Goal: Transaction & Acquisition: Purchase product/service

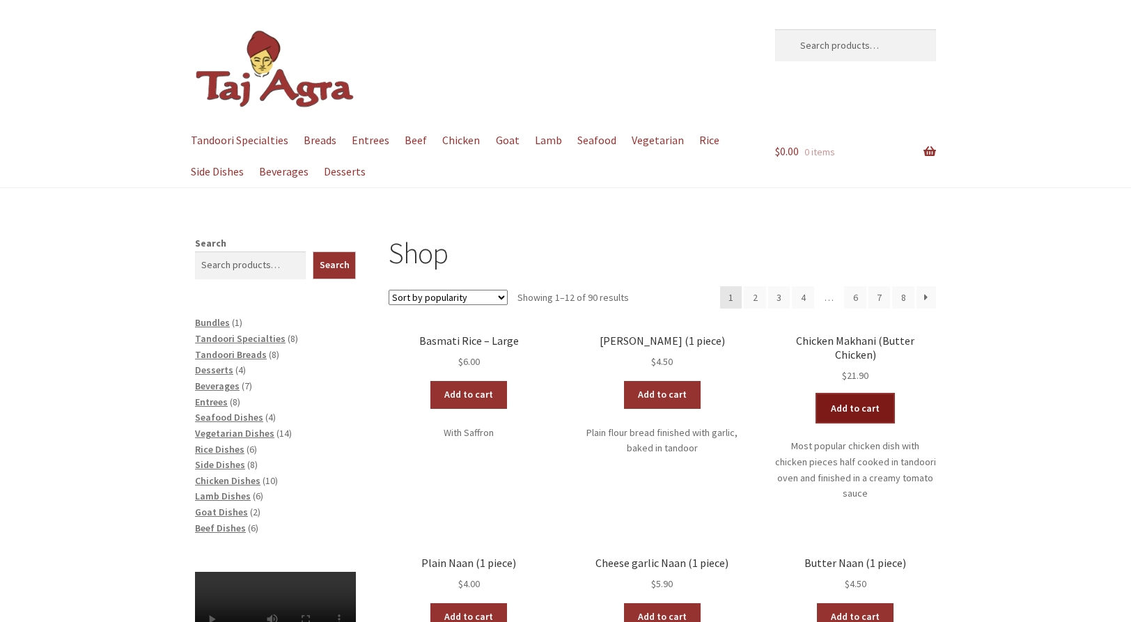
click at [867, 394] on link "Add to cart" at bounding box center [855, 408] width 77 height 28
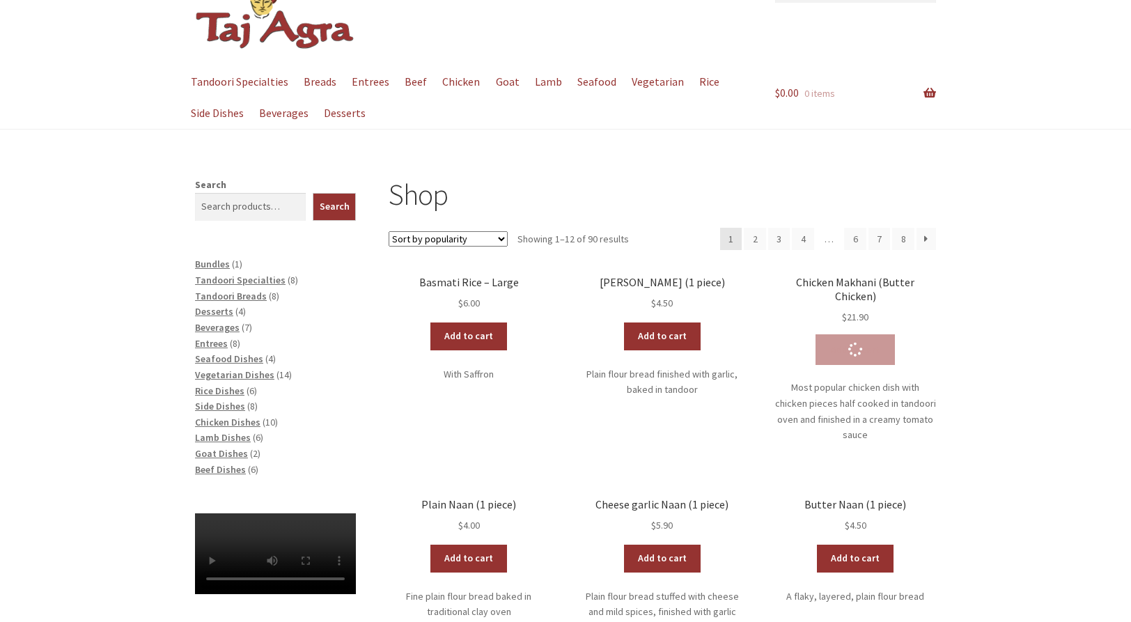
scroll to position [139, 0]
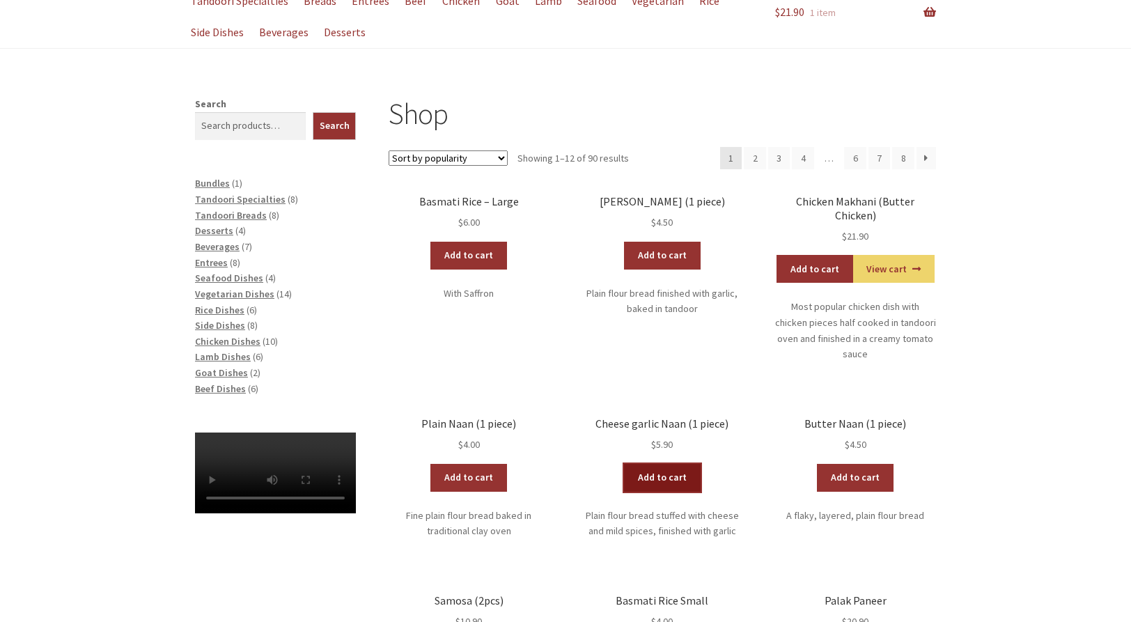
click at [683, 464] on link "Add to cart" at bounding box center [662, 478] width 77 height 28
click at [639, 464] on link "Add to cart" at bounding box center [621, 478] width 77 height 28
click at [632, 464] on link "Add to cart" at bounding box center [621, 478] width 77 height 28
click at [633, 464] on link "Add to cart" at bounding box center [621, 478] width 77 height 28
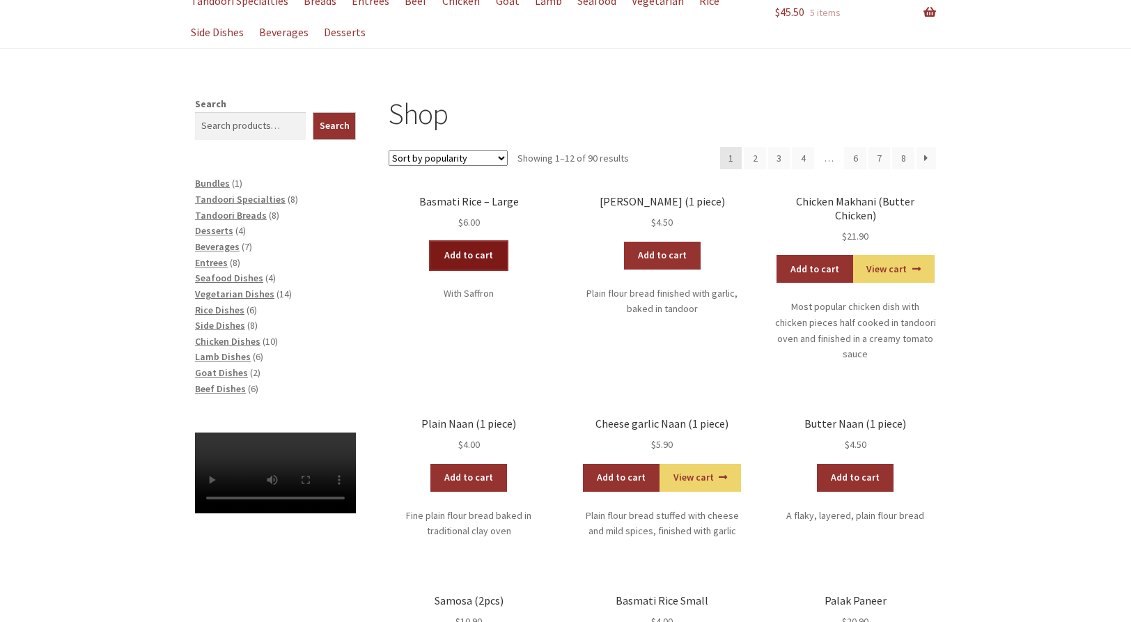
click at [483, 255] on link "Add to cart" at bounding box center [468, 256] width 77 height 28
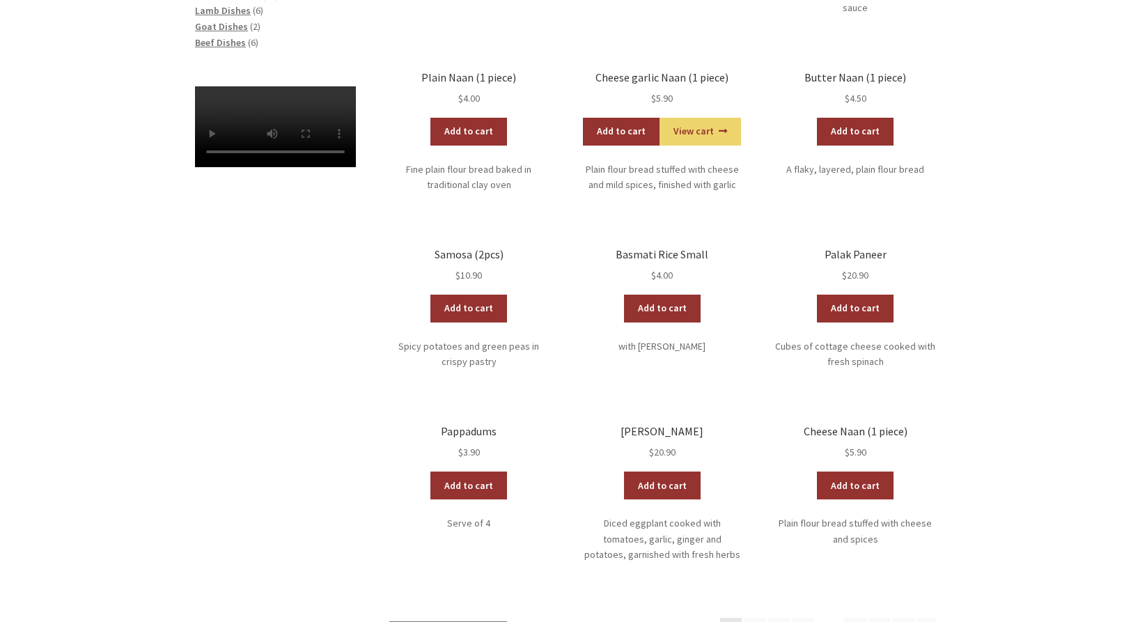
scroll to position [488, 0]
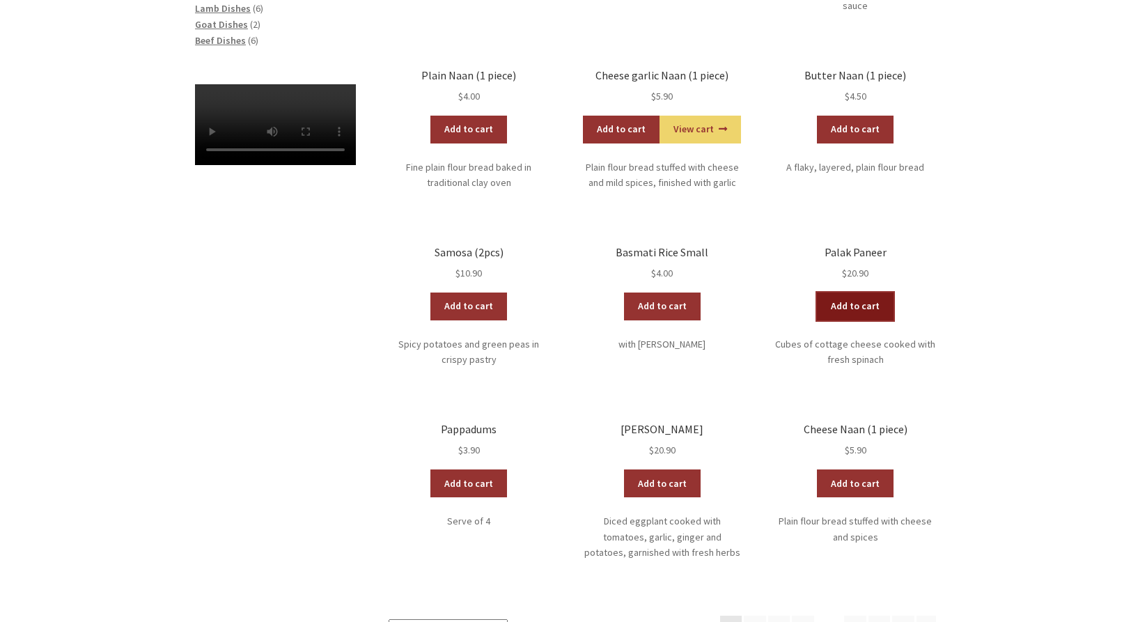
click at [864, 293] on link "Add to cart" at bounding box center [855, 307] width 77 height 28
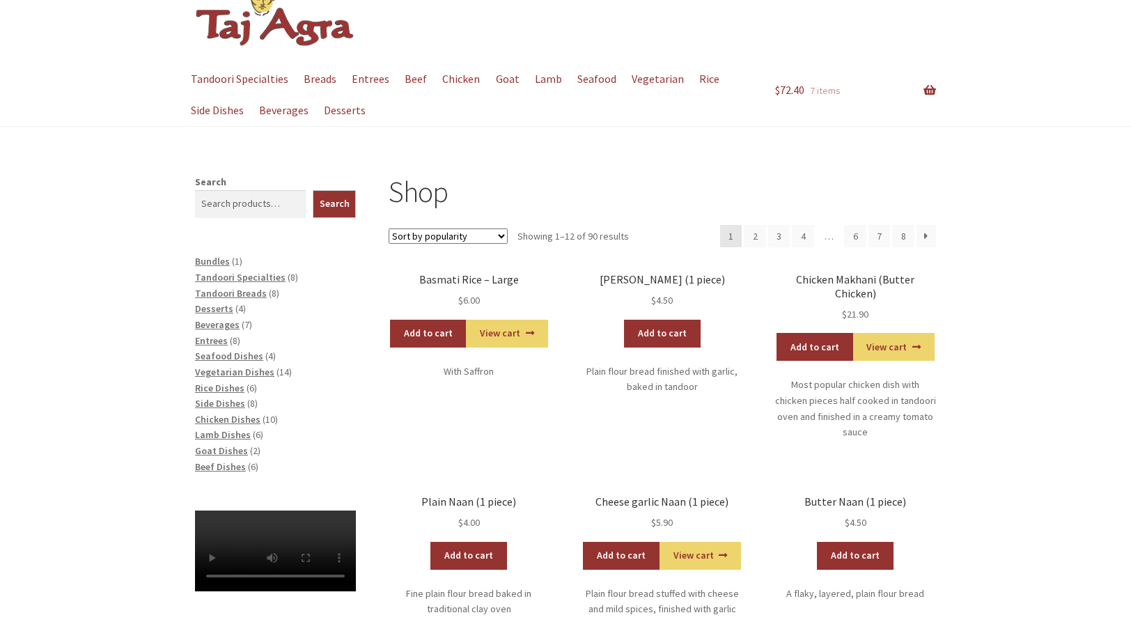
scroll to position [0, 0]
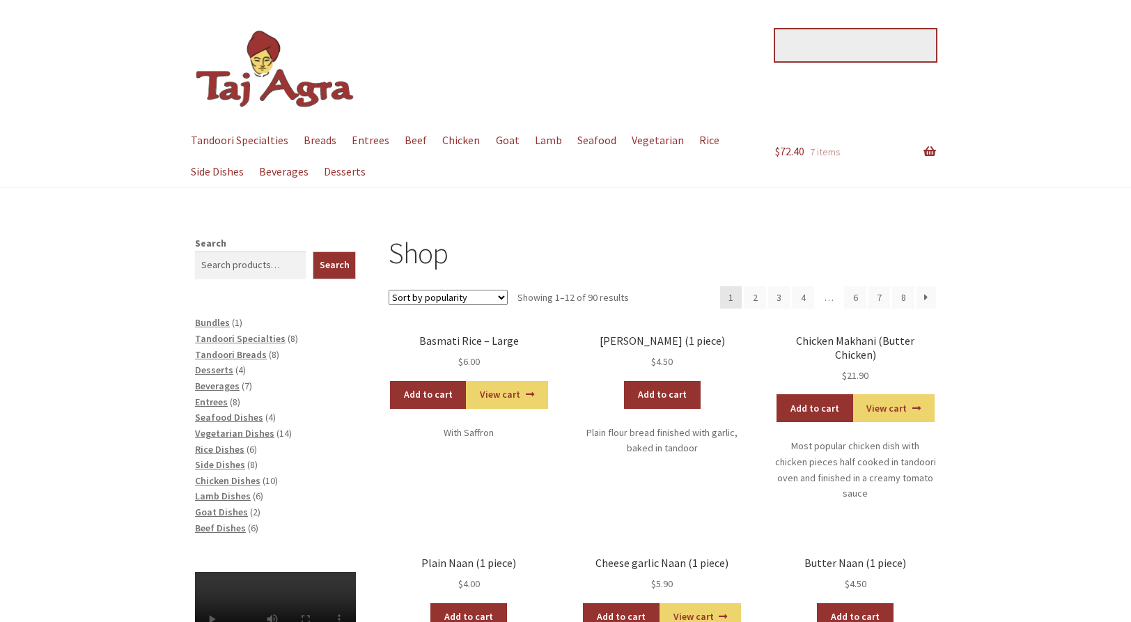
click at [832, 49] on input "Search for:" at bounding box center [855, 45] width 161 height 32
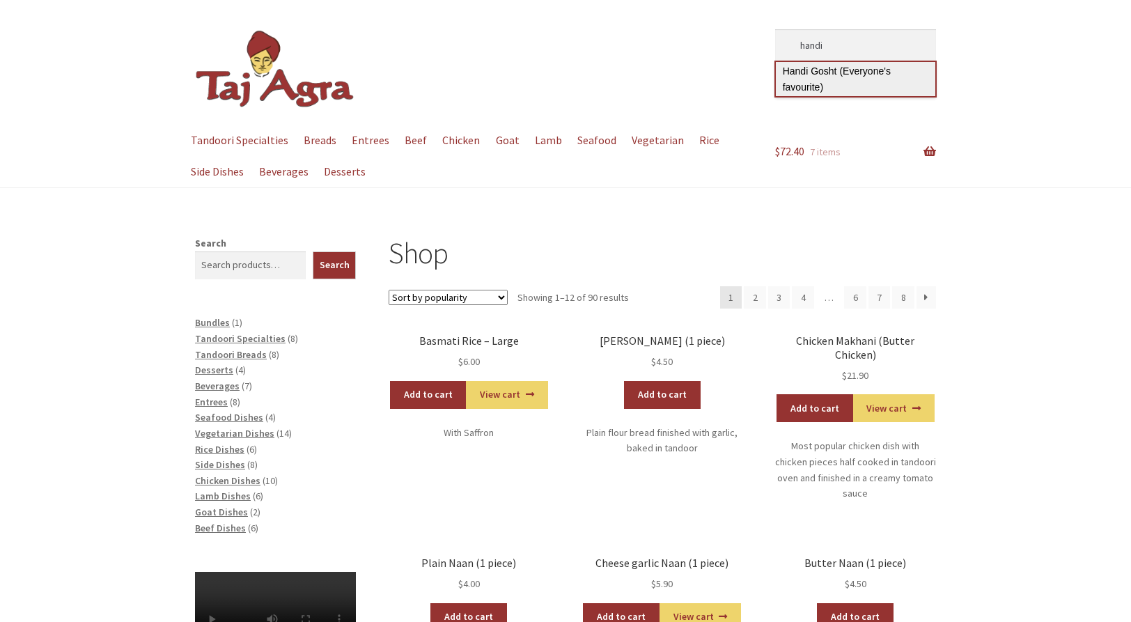
click at [876, 79] on link "Handi Gosht (Everyone's favourite)" at bounding box center [855, 79] width 159 height 34
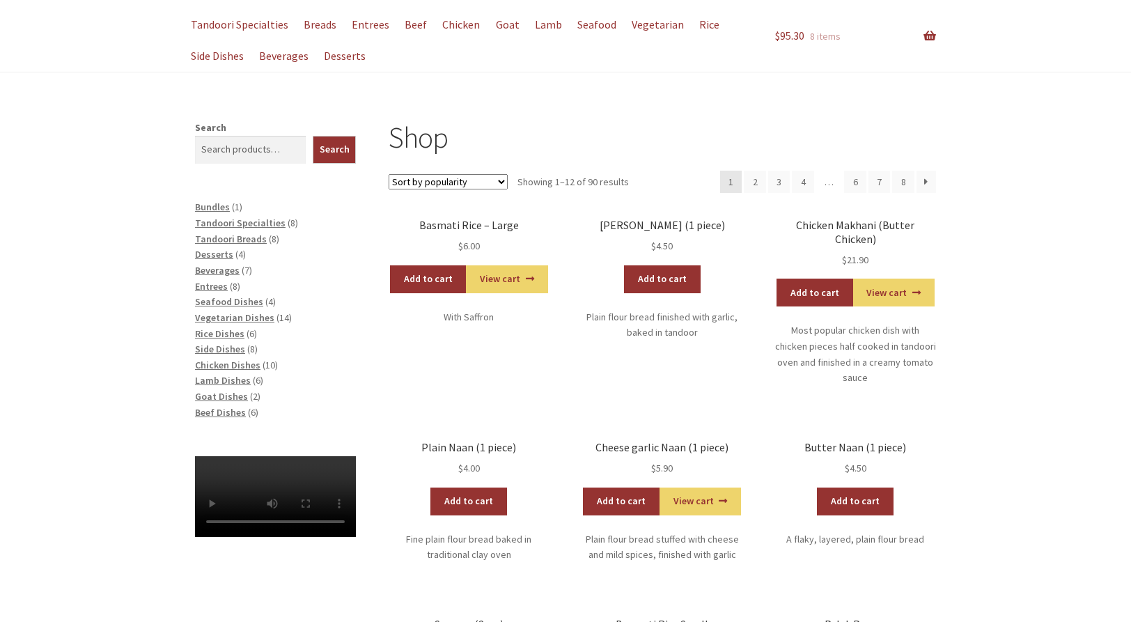
scroll to position [279, 0]
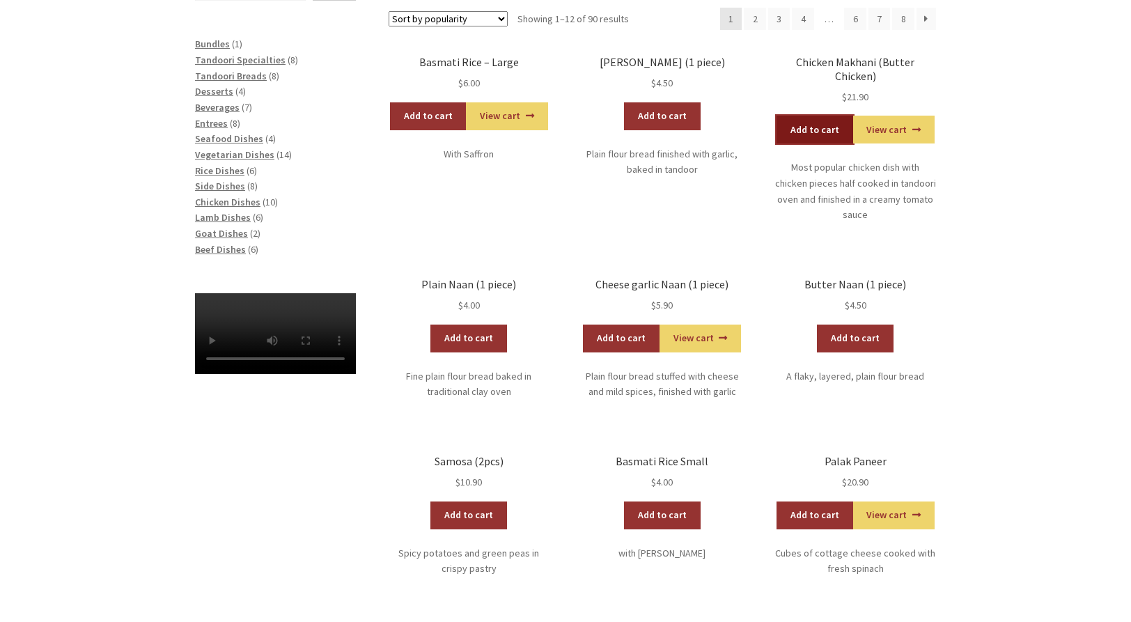
click at [816, 116] on link "Add to cart" at bounding box center [815, 130] width 77 height 28
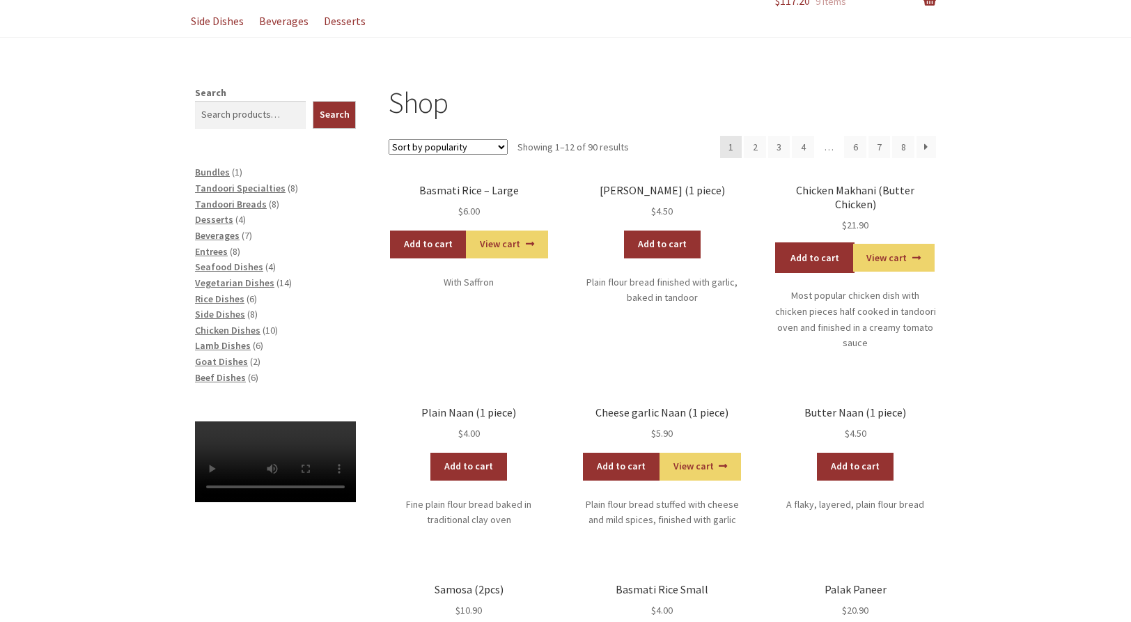
scroll to position [0, 0]
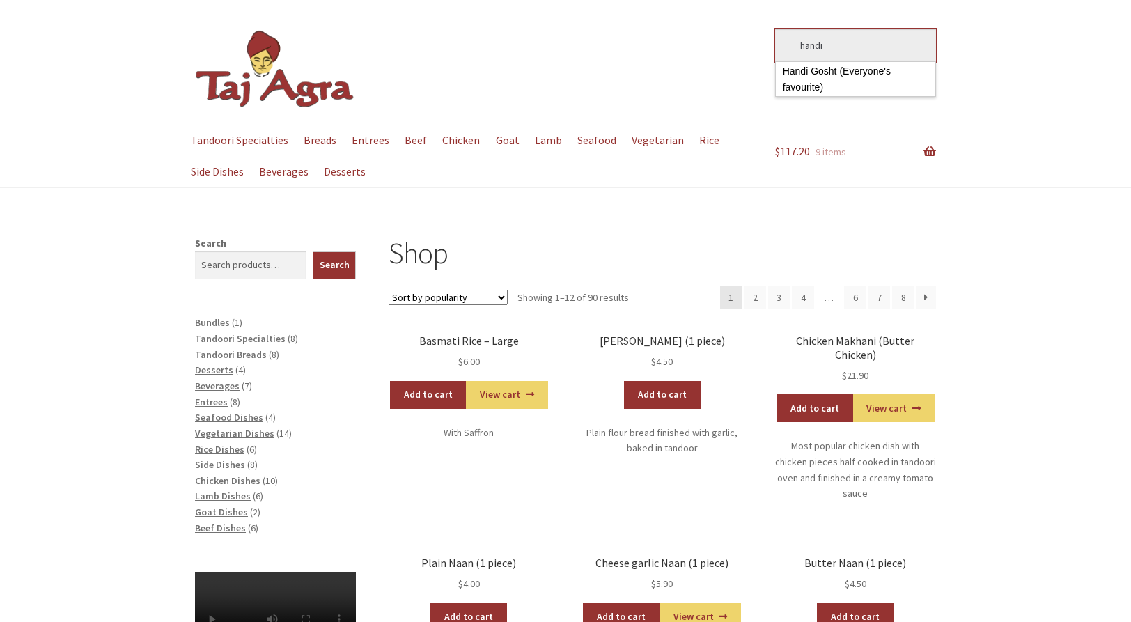
drag, startPoint x: 840, startPoint y: 44, endPoint x: 776, endPoint y: 38, distance: 64.4
click at [777, 38] on input "handi" at bounding box center [855, 45] width 161 height 32
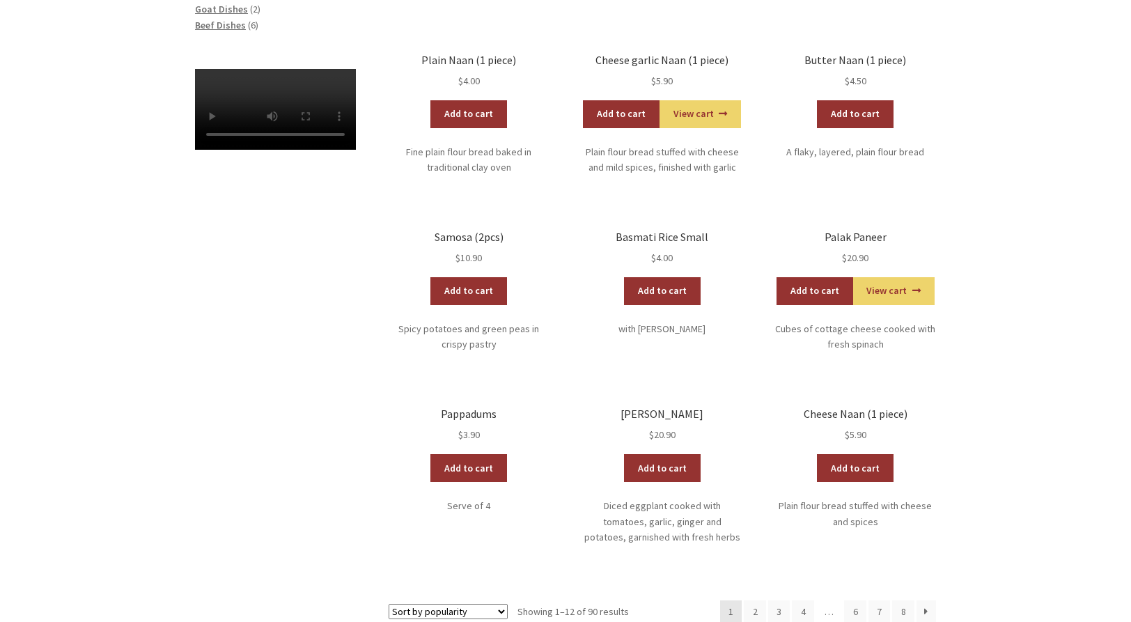
scroll to position [488, 0]
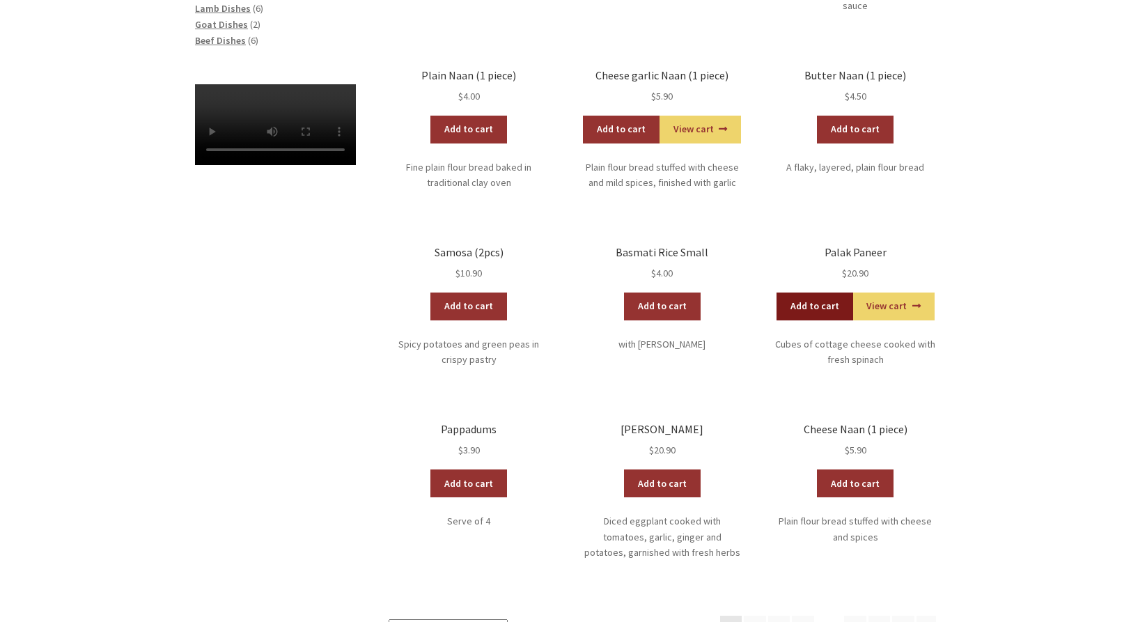
type input "saag"
click at [827, 293] on link "Add to cart" at bounding box center [815, 307] width 77 height 28
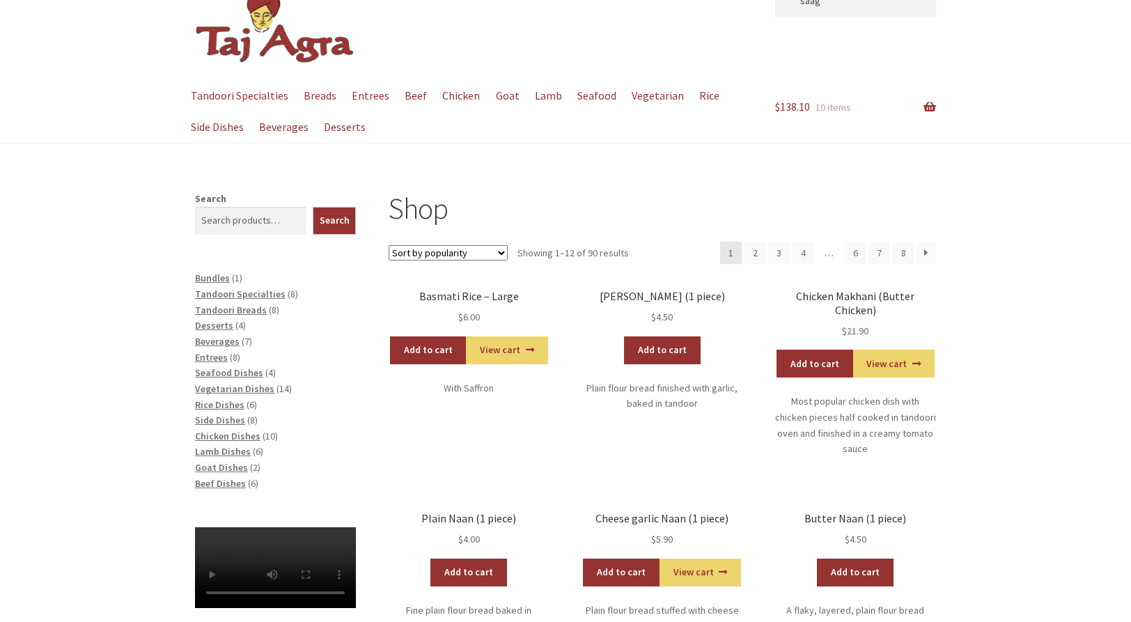
scroll to position [70, 0]
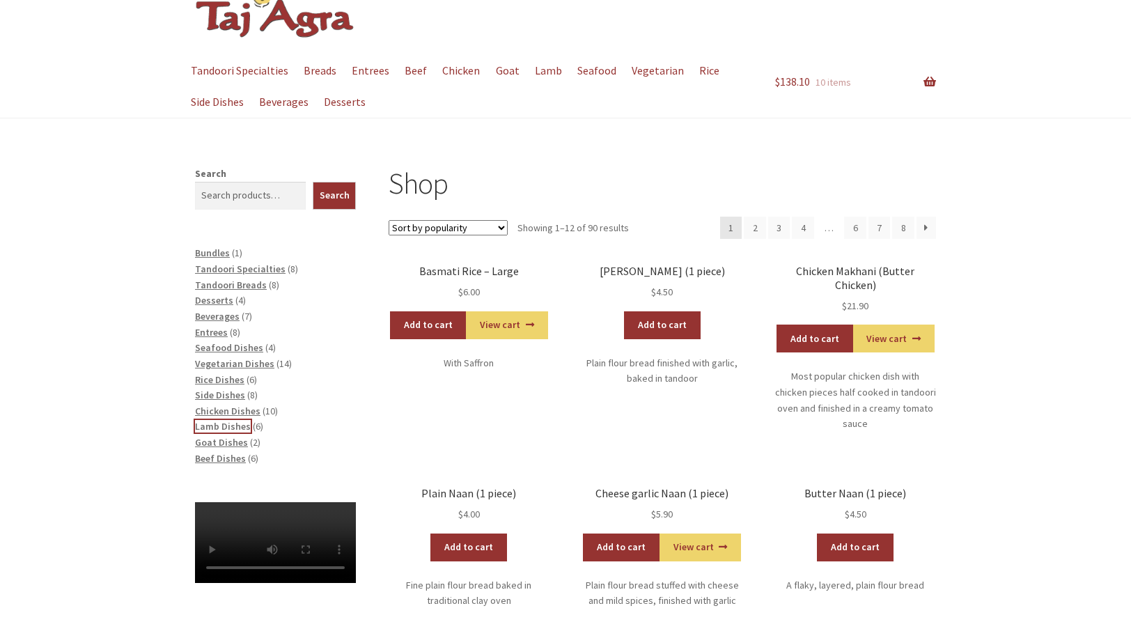
click at [229, 427] on span "Lamb Dishes" at bounding box center [223, 426] width 56 height 13
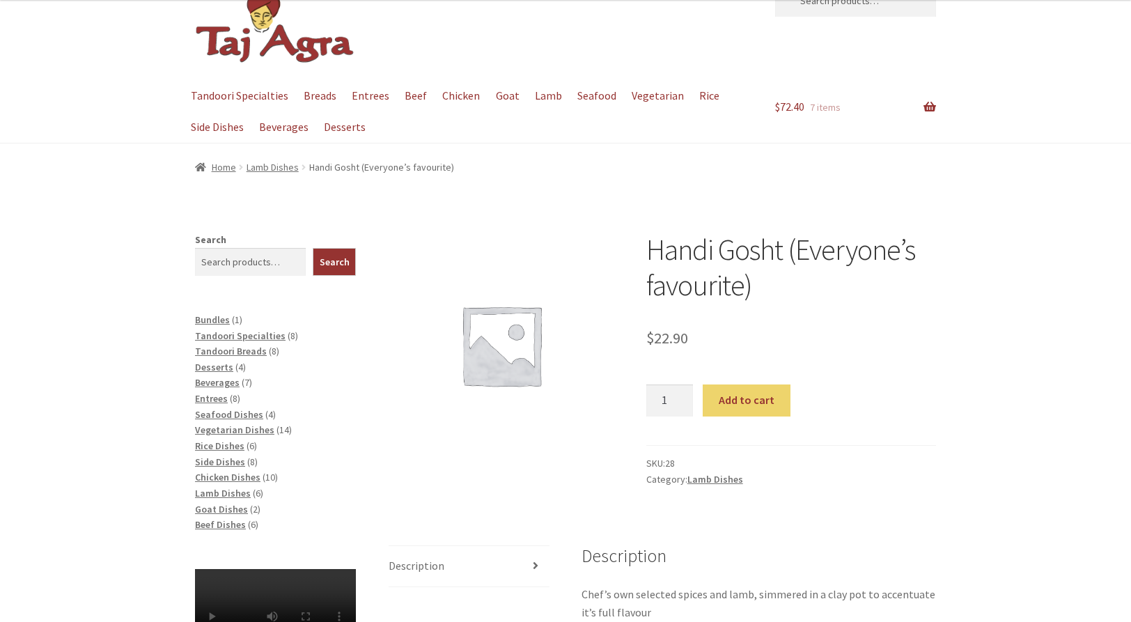
scroll to position [70, 0]
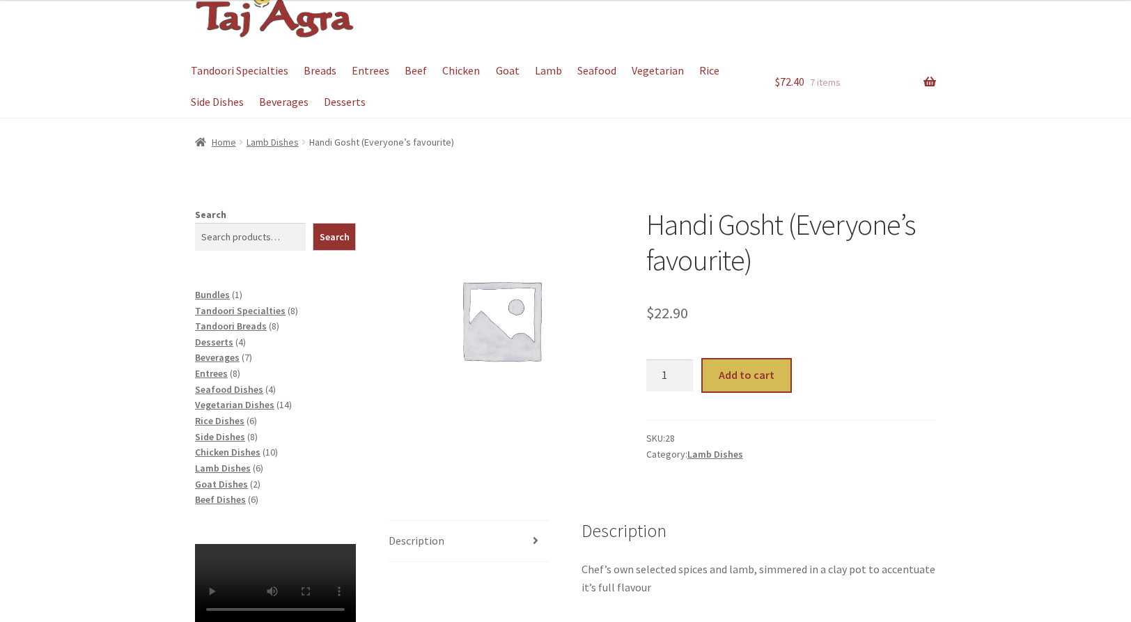
click at [769, 382] on button "Add to cart" at bounding box center [746, 375] width 87 height 32
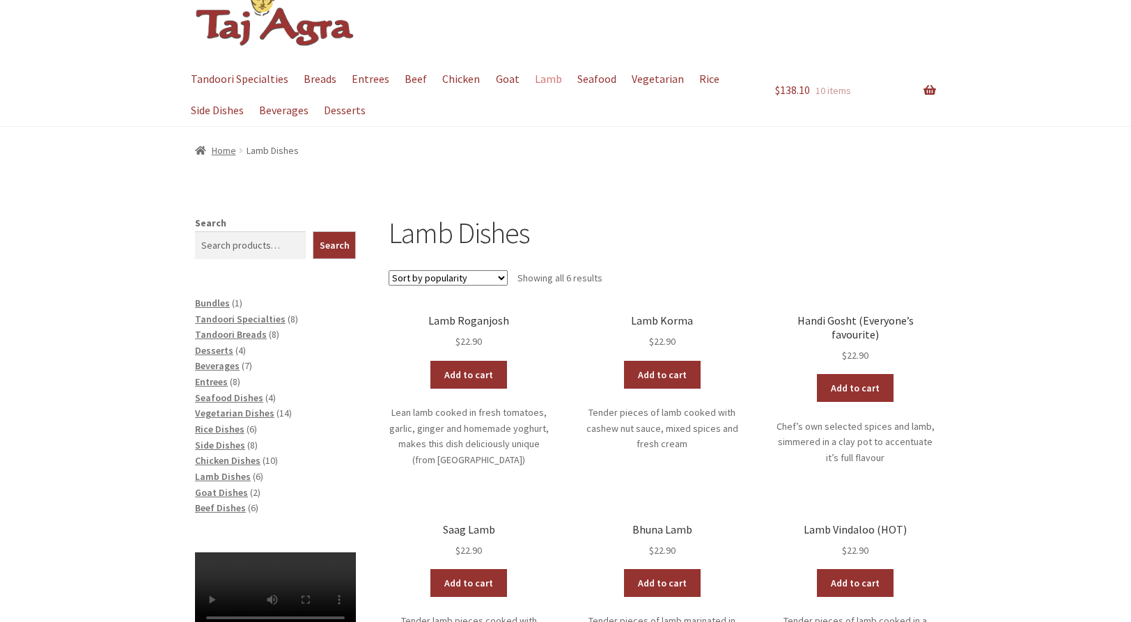
scroll to position [209, 0]
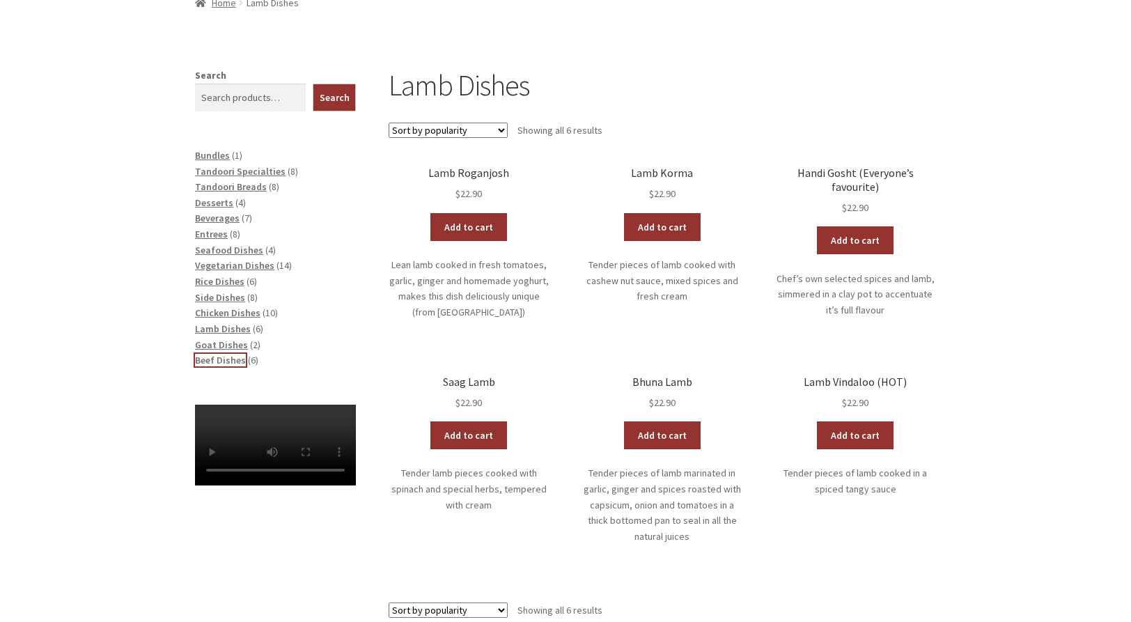
click at [228, 359] on span "Beef Dishes" at bounding box center [220, 360] width 51 height 13
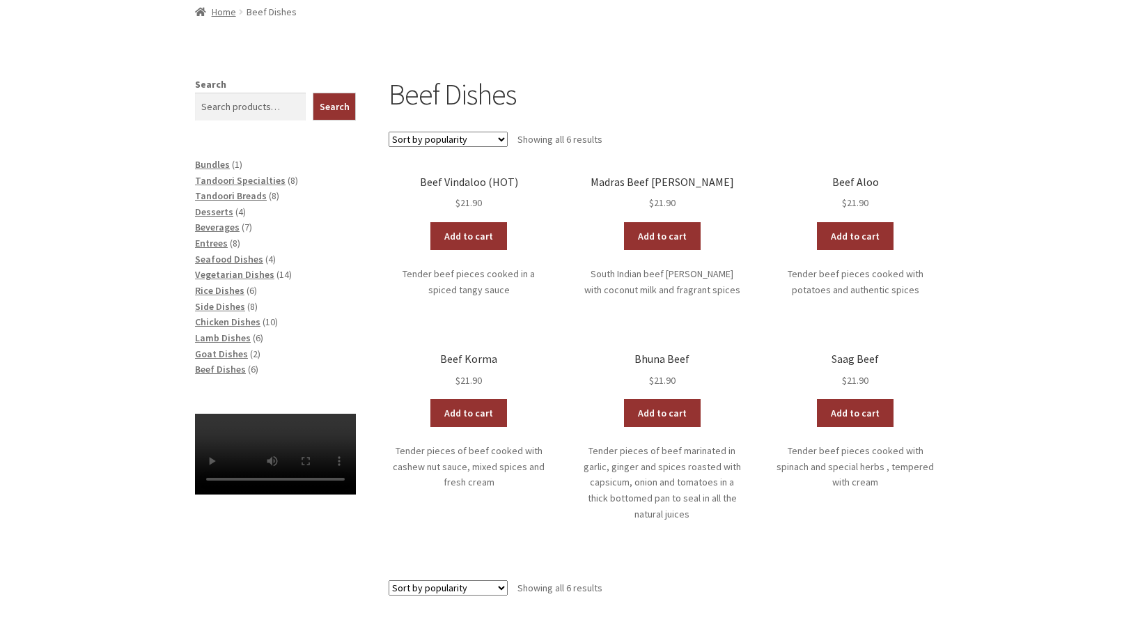
scroll to position [209, 0]
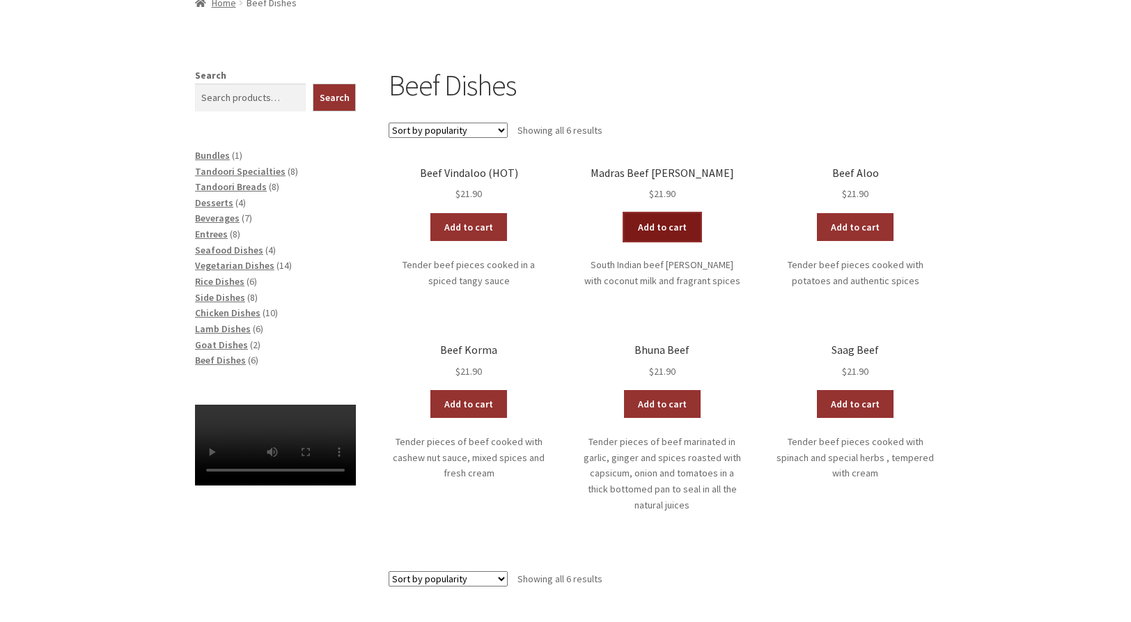
click at [684, 226] on link "Add to cart" at bounding box center [662, 227] width 77 height 28
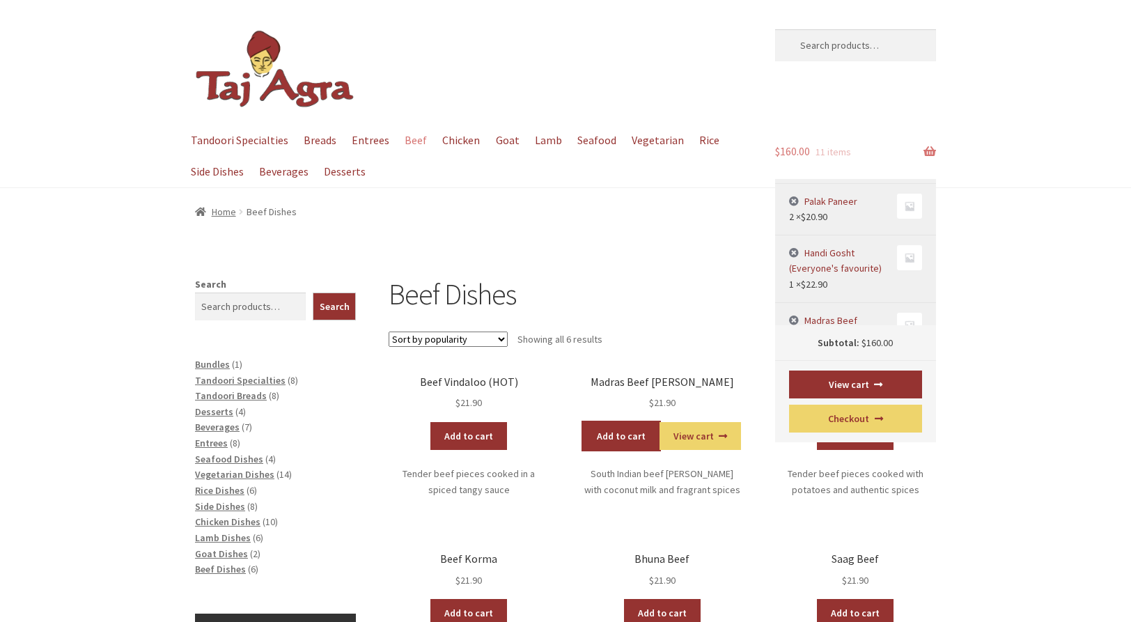
scroll to position [258, 0]
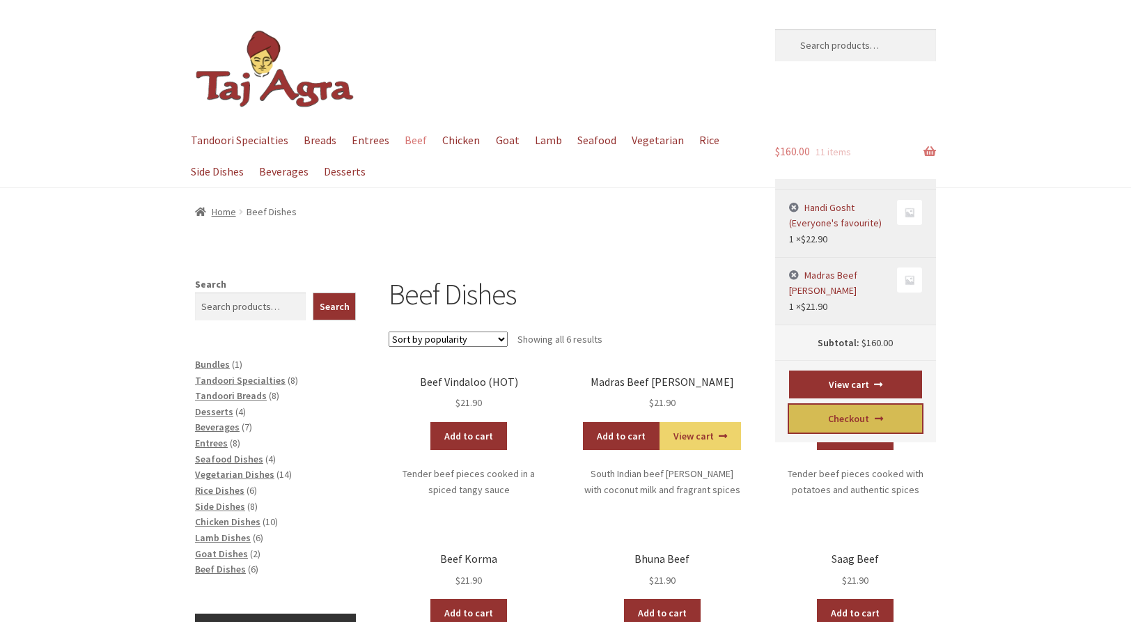
click at [825, 419] on link "Checkout" at bounding box center [856, 419] width 134 height 28
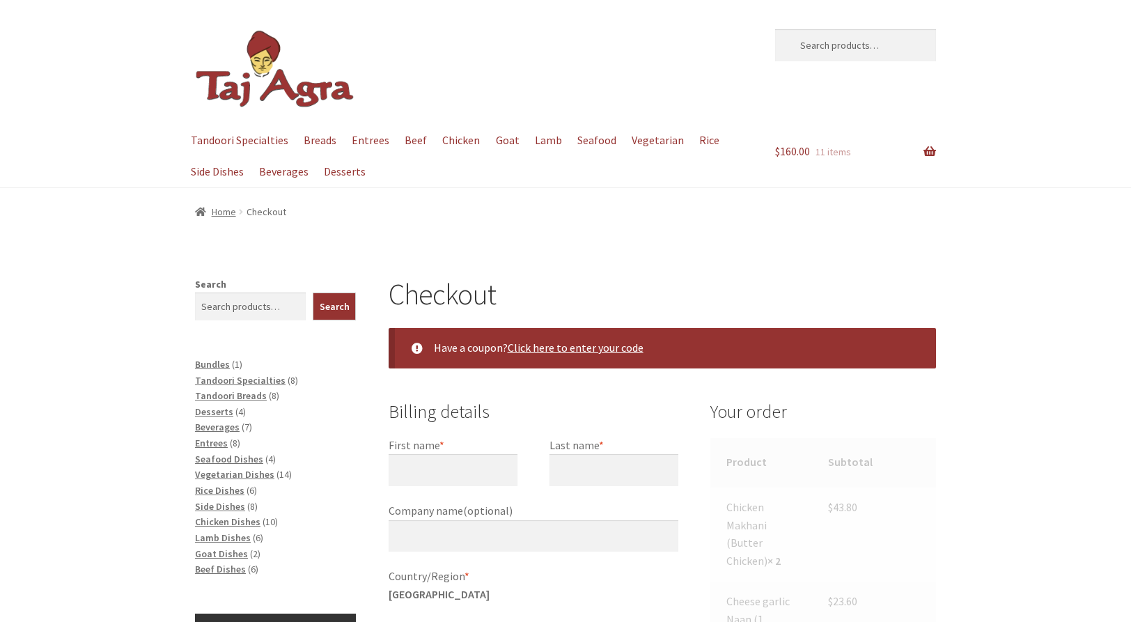
select select "ACT"
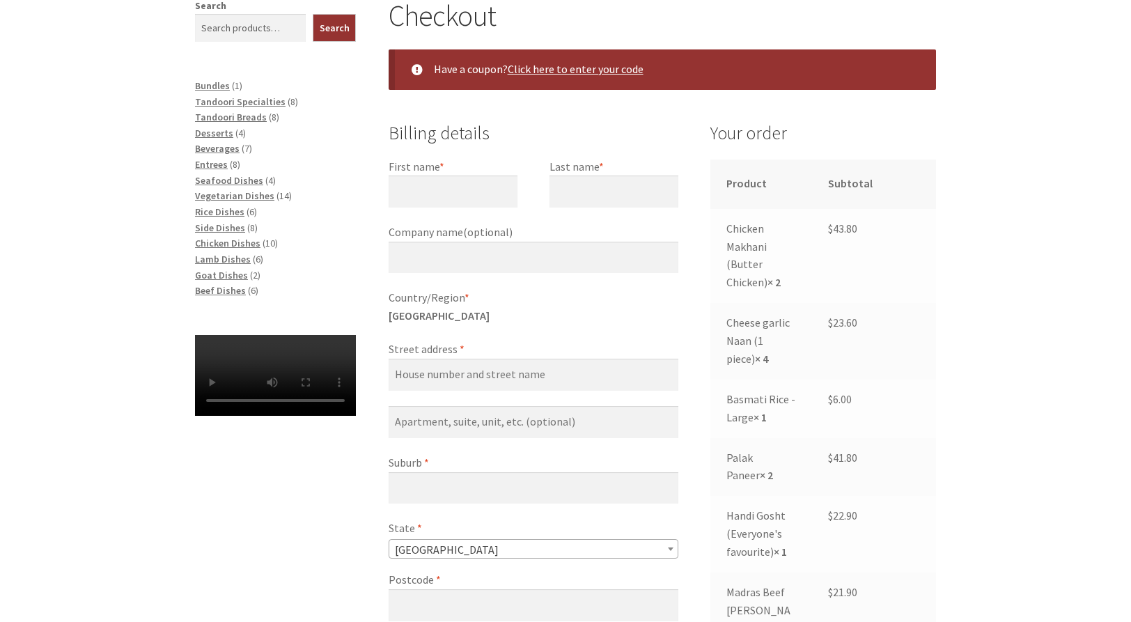
click at [437, 173] on label "First name *" at bounding box center [453, 167] width 129 height 18
click at [437, 176] on input "First name *" at bounding box center [453, 192] width 129 height 32
type input "nelson"
click at [560, 193] on input "Last name *" at bounding box center [614, 192] width 129 height 32
type input "vandervlist"
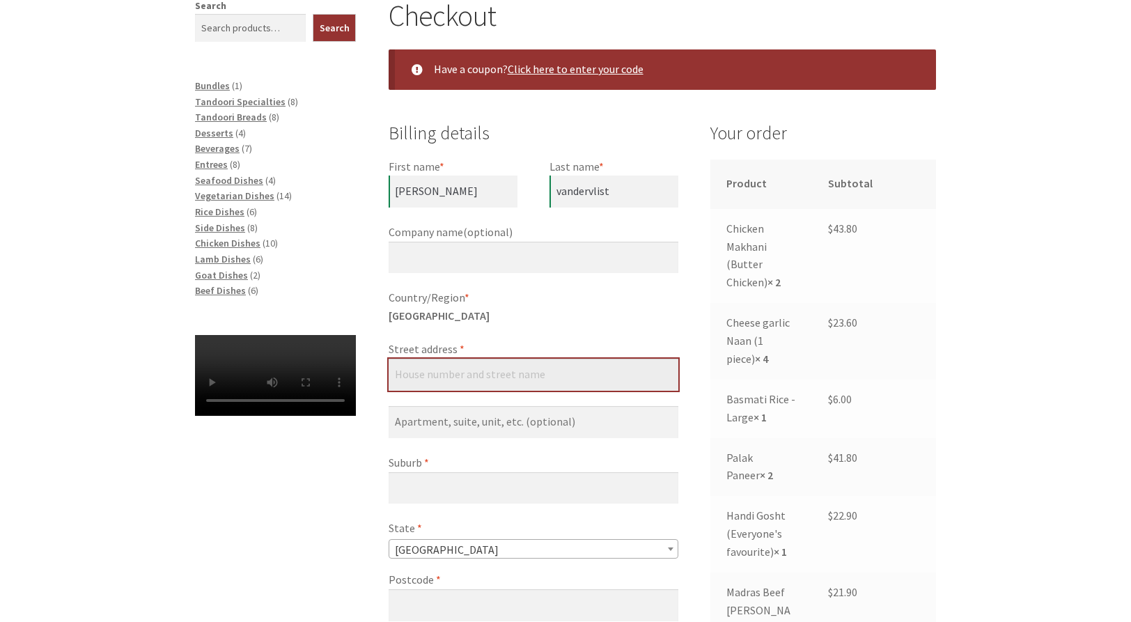
click at [435, 372] on input "Street address *" at bounding box center [534, 375] width 290 height 32
type input "44 Longstaff st"
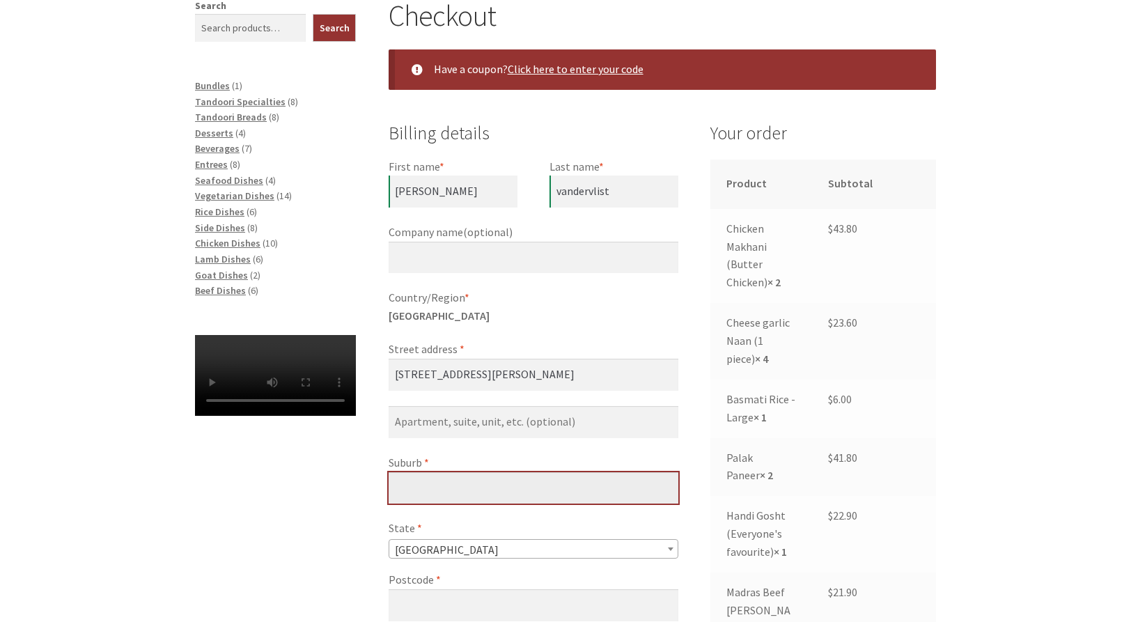
type input "Lyneham"
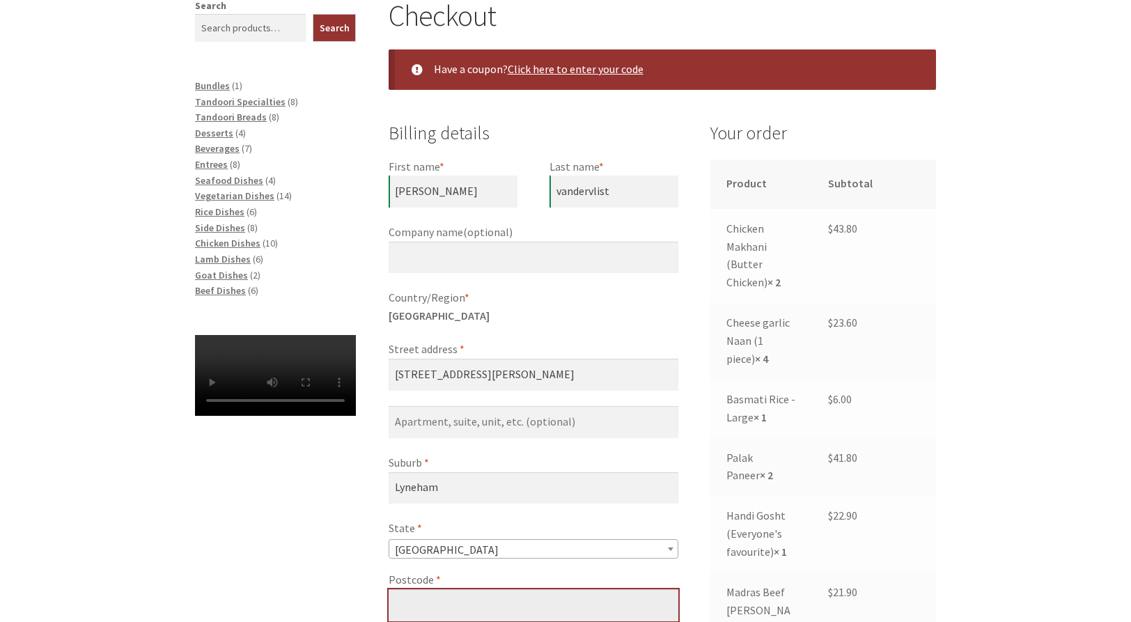
type input "2602"
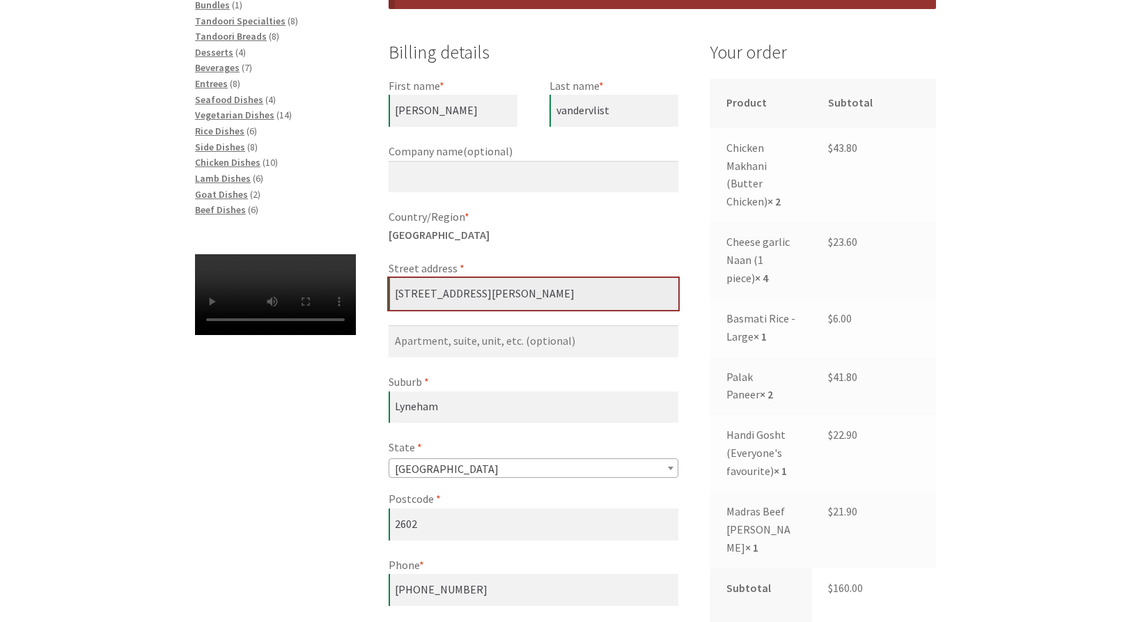
scroll to position [488, 0]
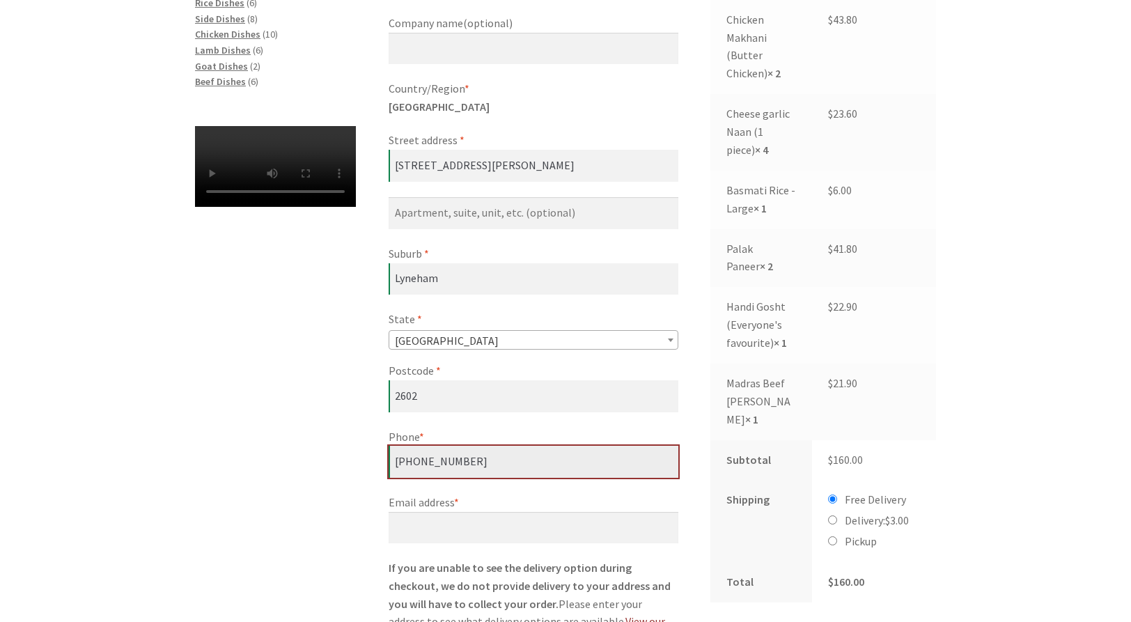
drag, startPoint x: 469, startPoint y: 460, endPoint x: 385, endPoint y: 459, distance: 83.6
click at [385, 459] on div "Checkout Have a coupon? Click here to enter your code Coupon: Apply coupon Bill…" at bounding box center [566, 624] width 800 height 1670
type input "0466098310"
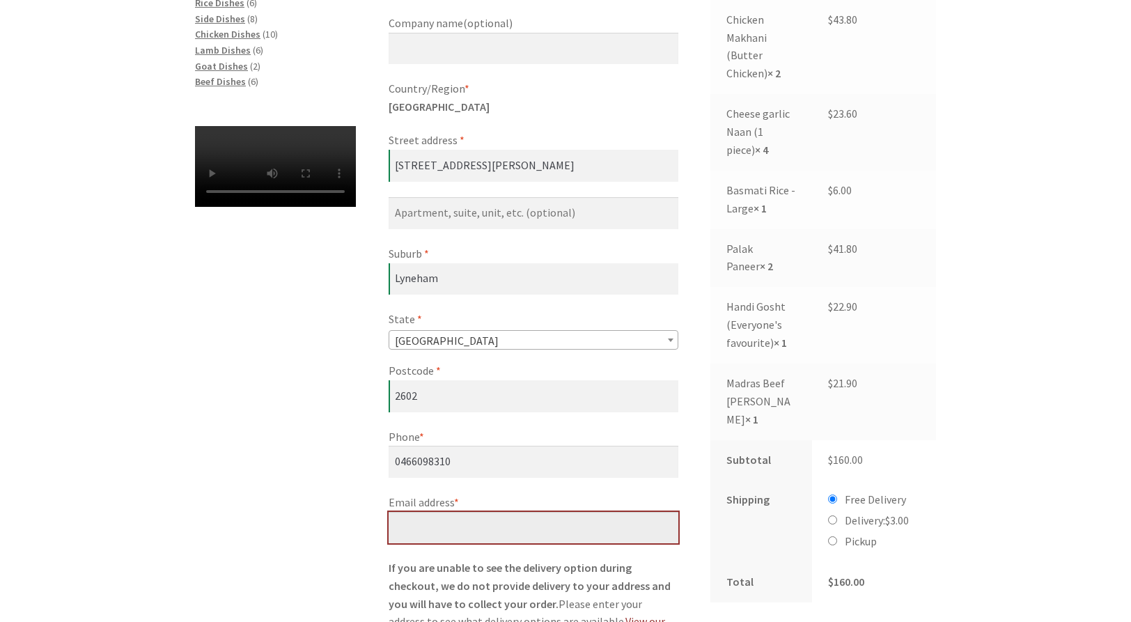
click at [450, 519] on input "Email address *" at bounding box center [534, 528] width 290 height 32
type input "neslon1990@gmail.com"
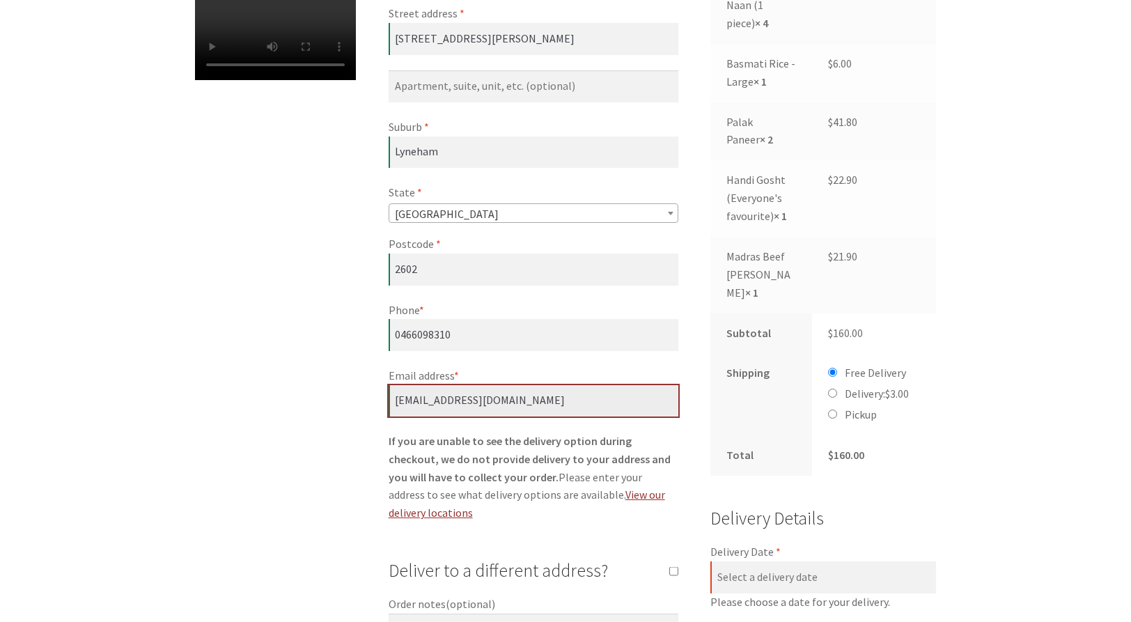
scroll to position [766, 0]
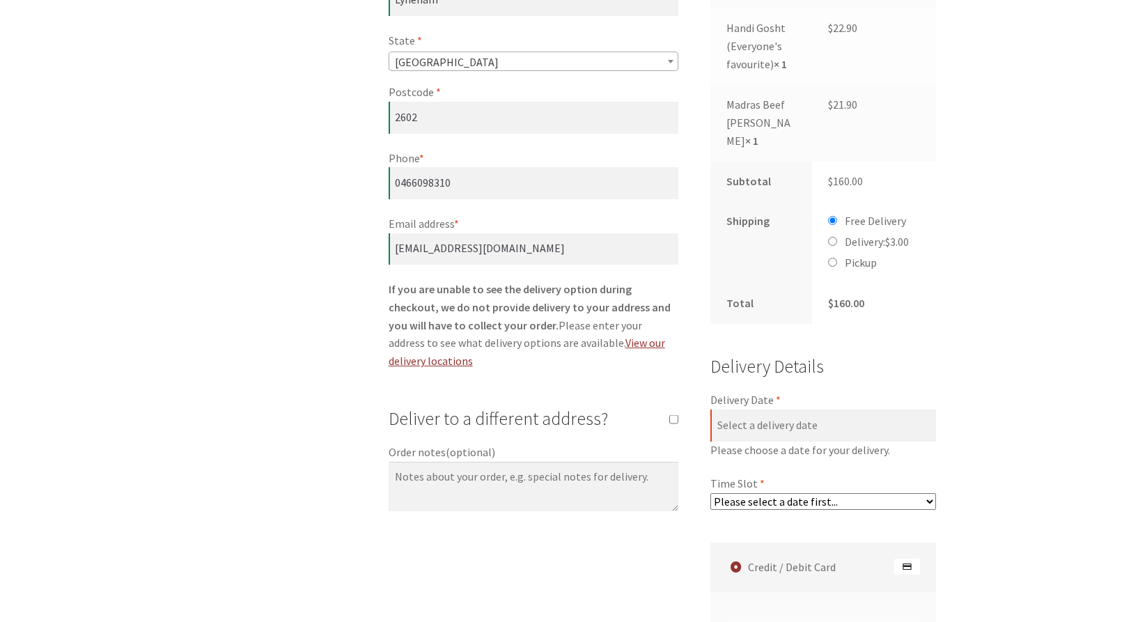
click at [923, 493] on select "Please select a date first..." at bounding box center [823, 501] width 226 height 17
click at [710, 493] on select "Please select a date first..." at bounding box center [823, 501] width 226 height 17
click at [811, 391] on label "Delivery Date *" at bounding box center [823, 400] width 226 height 18
click at [811, 410] on input "Delivery Date *" at bounding box center [823, 426] width 226 height 32
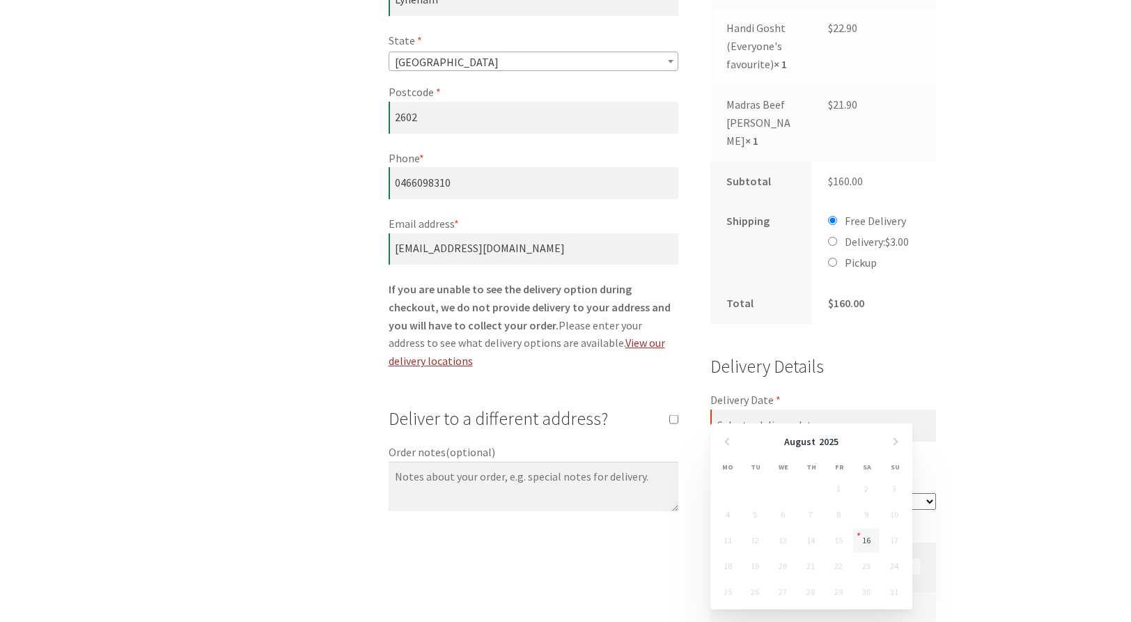
click at [821, 437] on span "2025" at bounding box center [829, 441] width 20 height 13
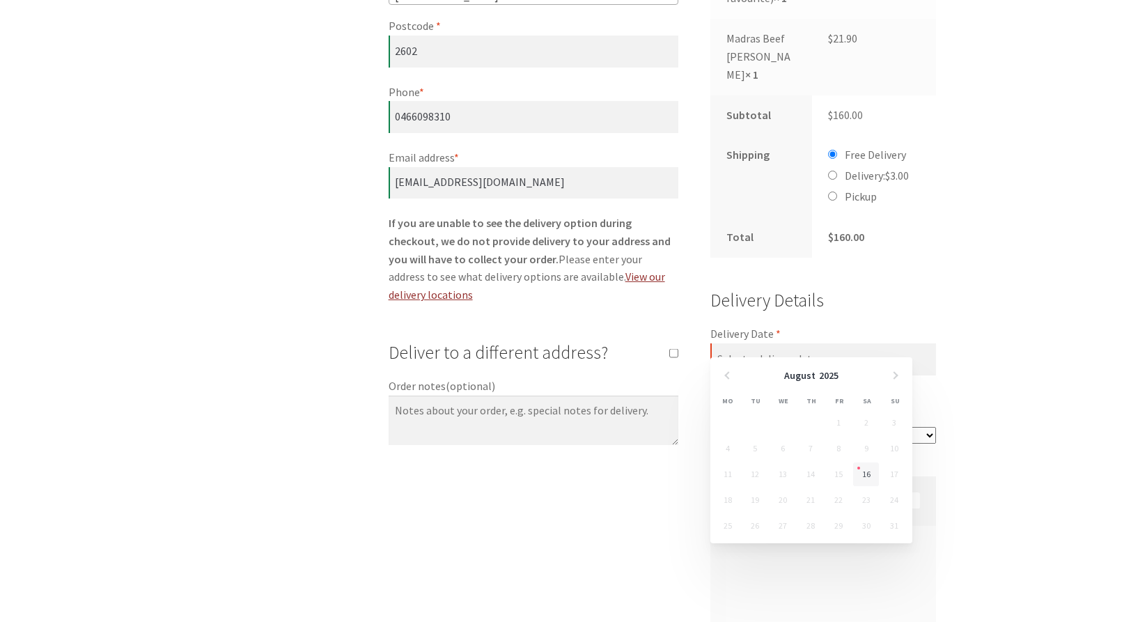
scroll to position [905, 0]
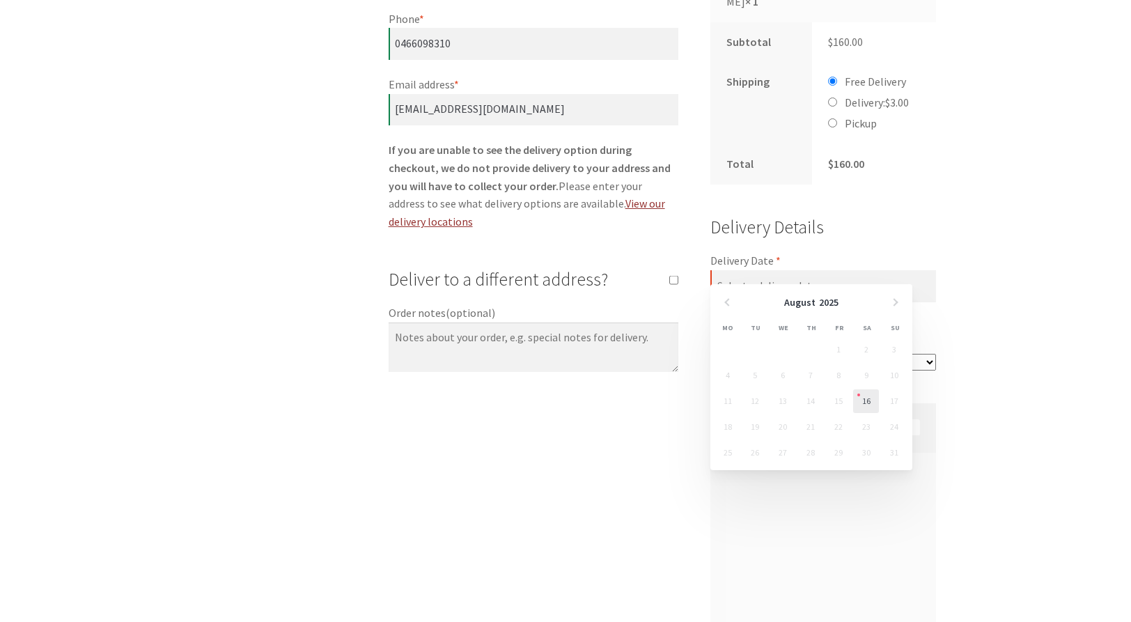
click at [870, 397] on link "16" at bounding box center [866, 401] width 26 height 24
type input "[DATE]"
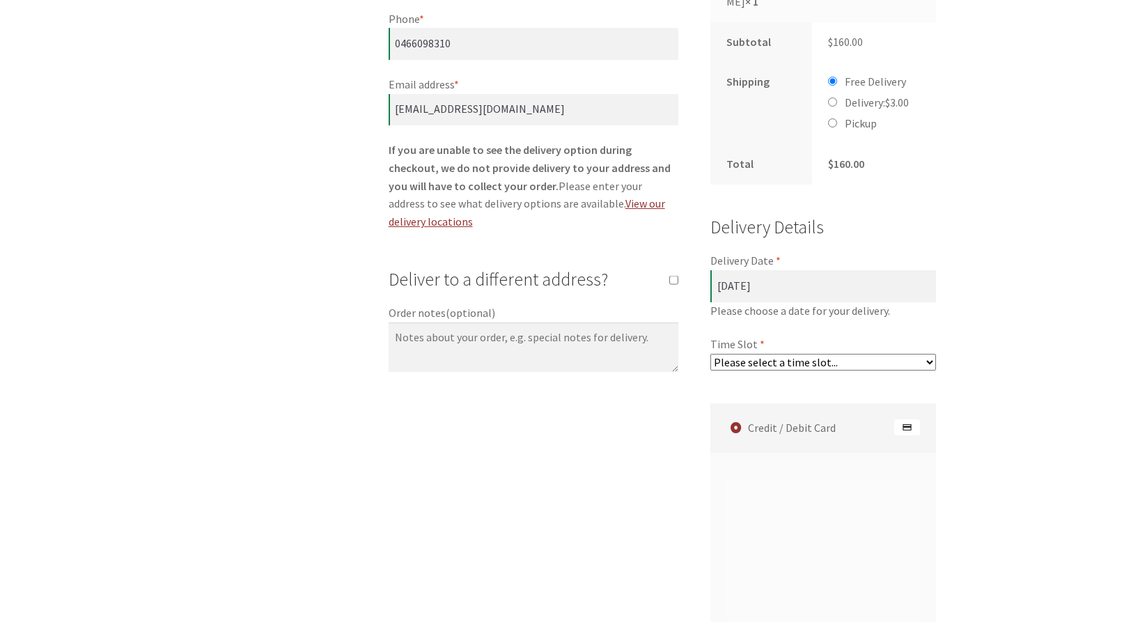
click at [810, 354] on select "Please select a time slot... 05:55 PM - 06:25 PM 06:25 PM - 06:55 PM 06:55 PM -…" at bounding box center [823, 362] width 226 height 17
select select "60c2ef62db861/0|0.00"
click at [710, 354] on select "Please select a time slot... 05:55 PM - 06:25 PM 06:25 PM - 06:55 PM 06:55 PM -…" at bounding box center [823, 362] width 226 height 17
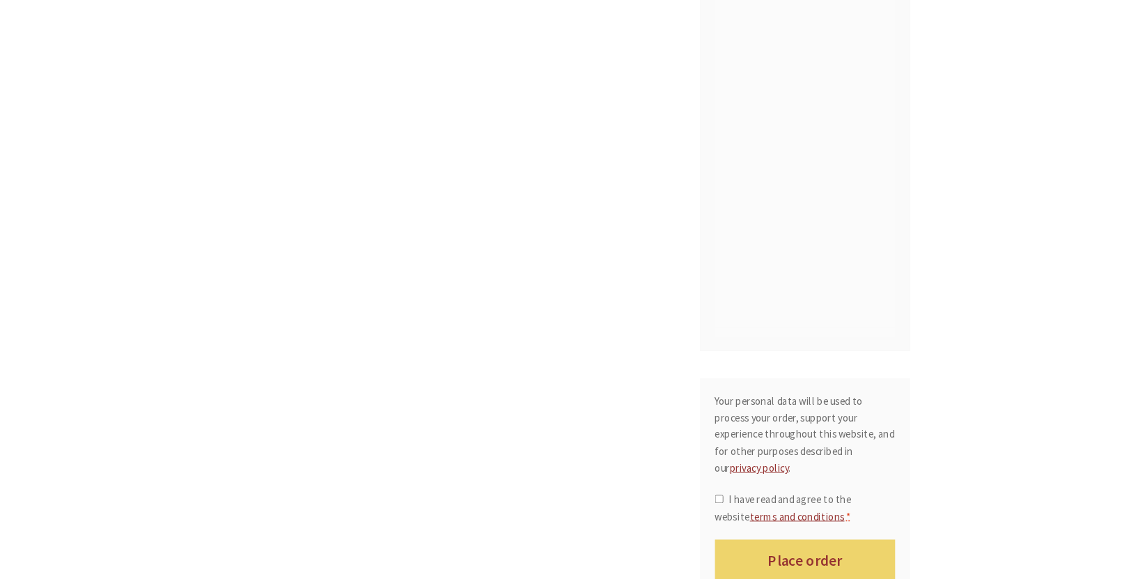
scroll to position [1393, 0]
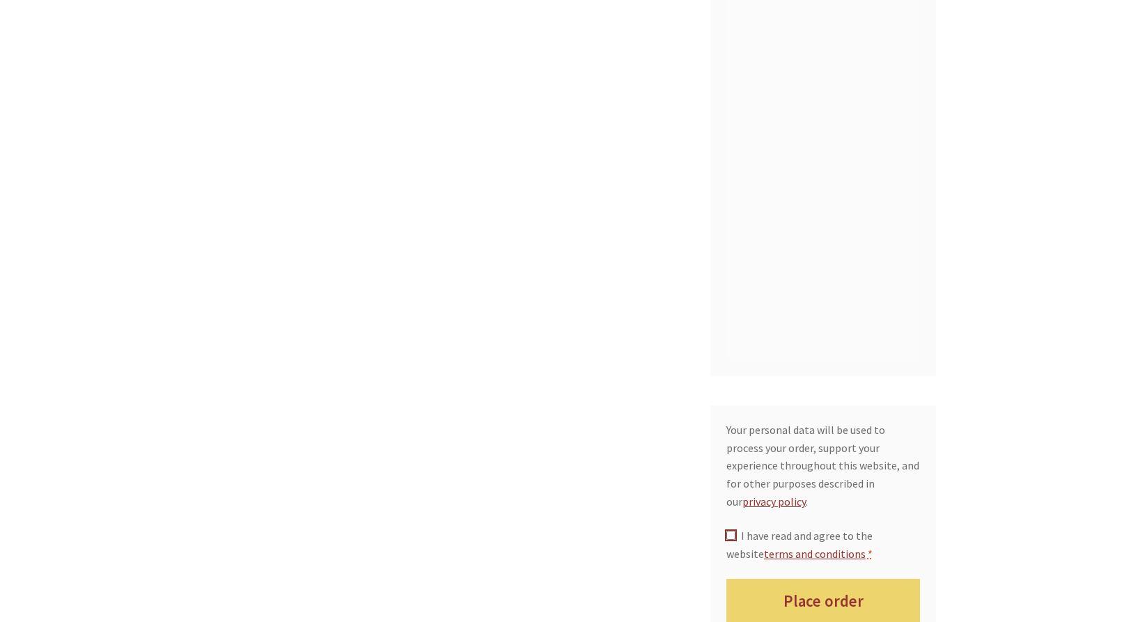
click at [733, 531] on input "I have read and agree to the website terms and conditions *" at bounding box center [730, 535] width 9 height 9
checkbox input "true"
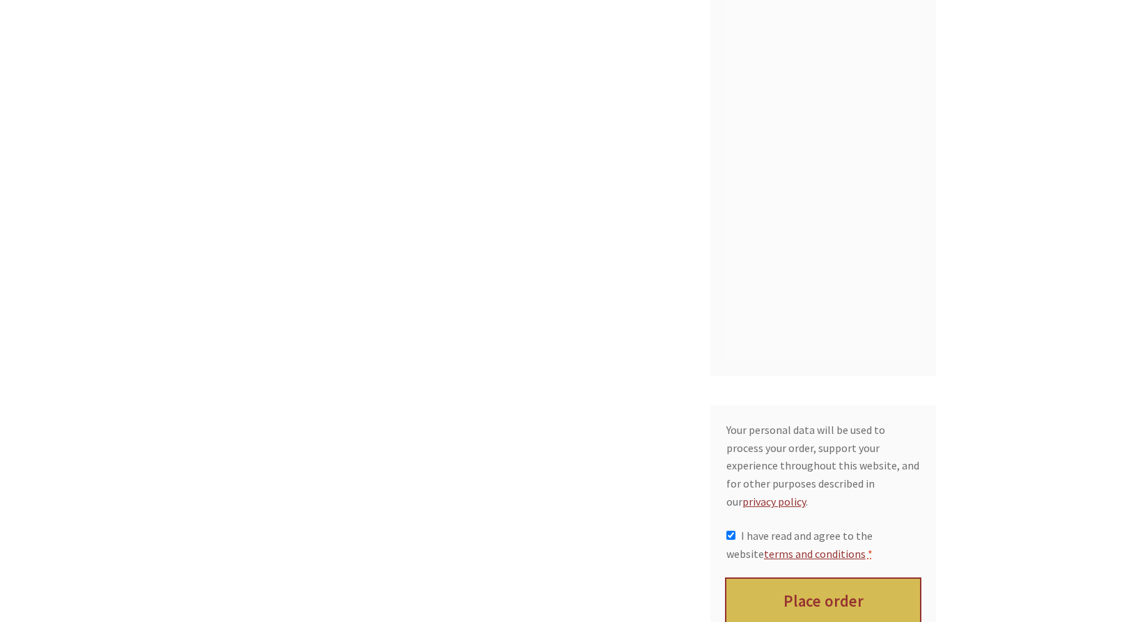
click at [831, 579] on button "Place order" at bounding box center [823, 601] width 194 height 45
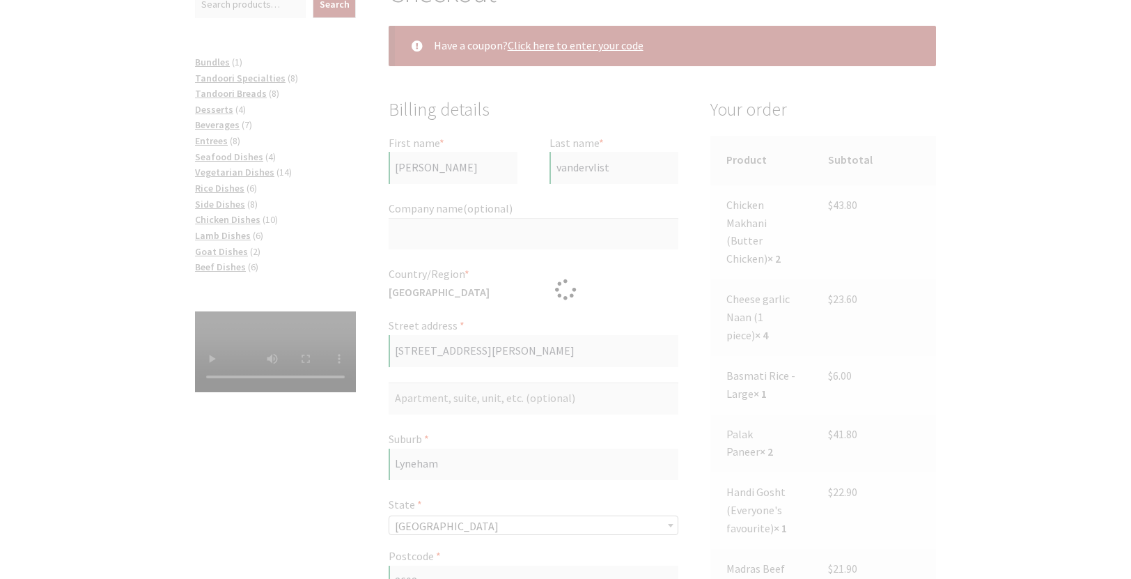
scroll to position [70, 0]
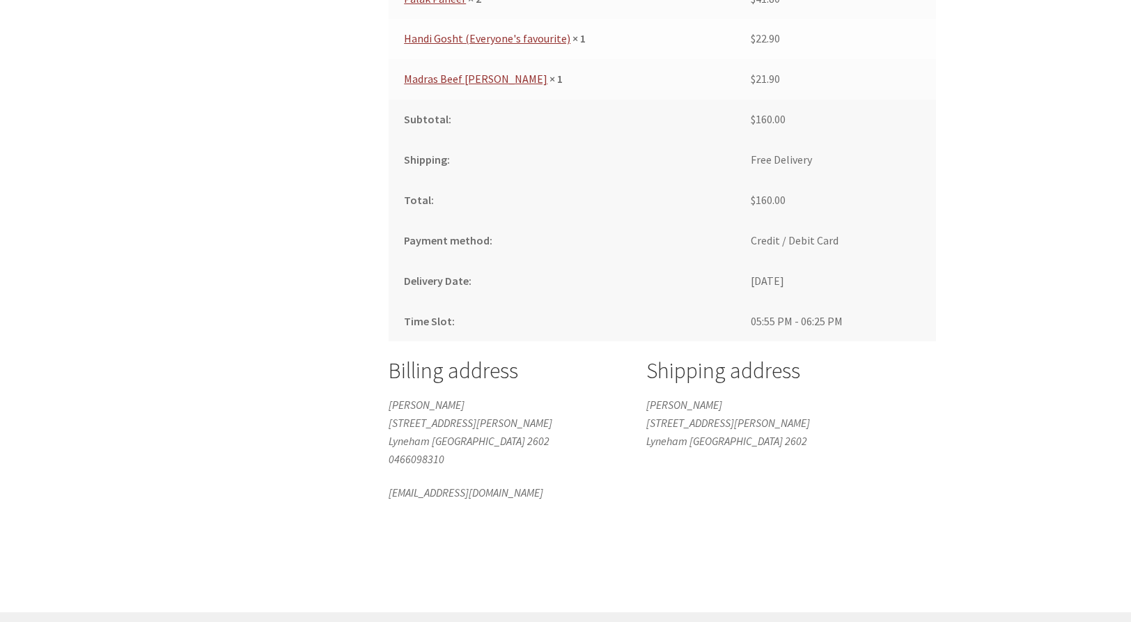
scroll to position [1027, 0]
